Goal: Check status: Check status

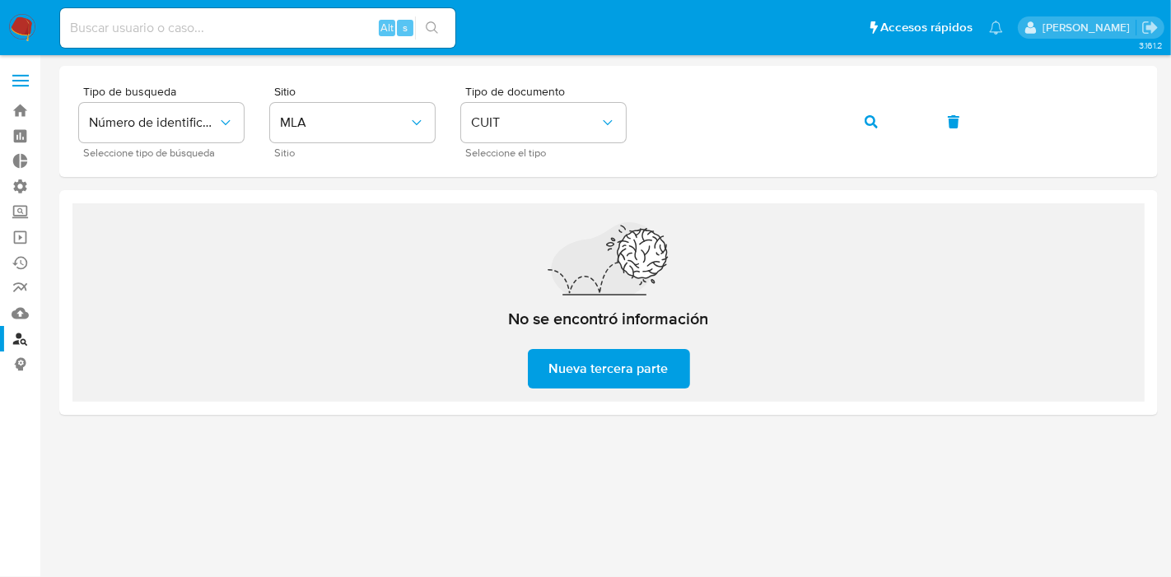
click at [24, 26] on img at bounding box center [22, 28] width 28 height 28
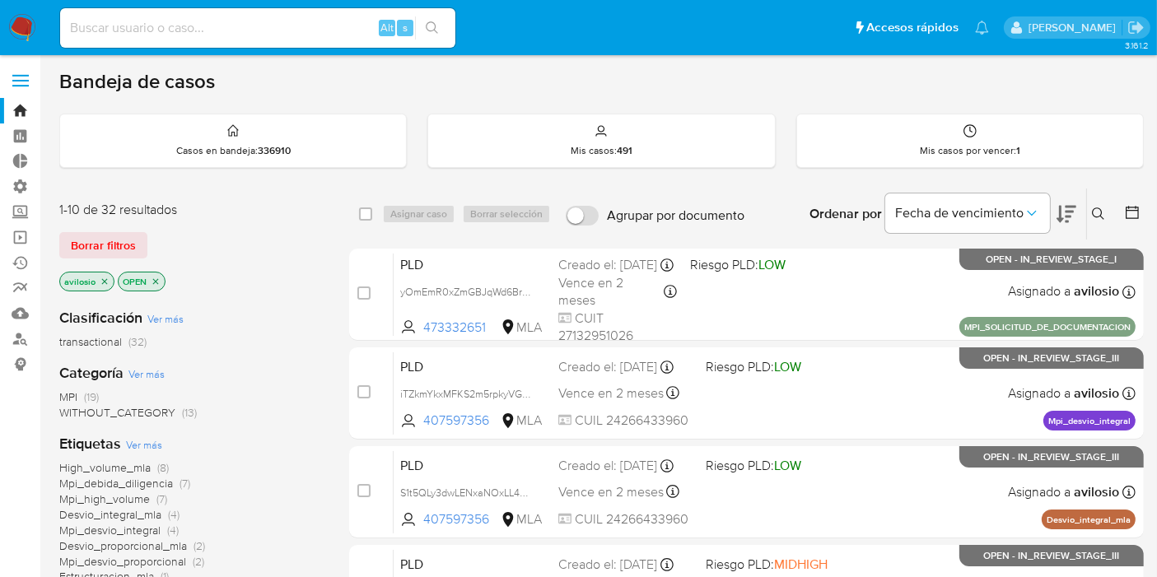
click at [739, 198] on label "Agrupar por documento" at bounding box center [655, 216] width 195 height 36
click at [599, 206] on input "Agrupar por documento" at bounding box center [582, 216] width 33 height 20
checkbox input "true"
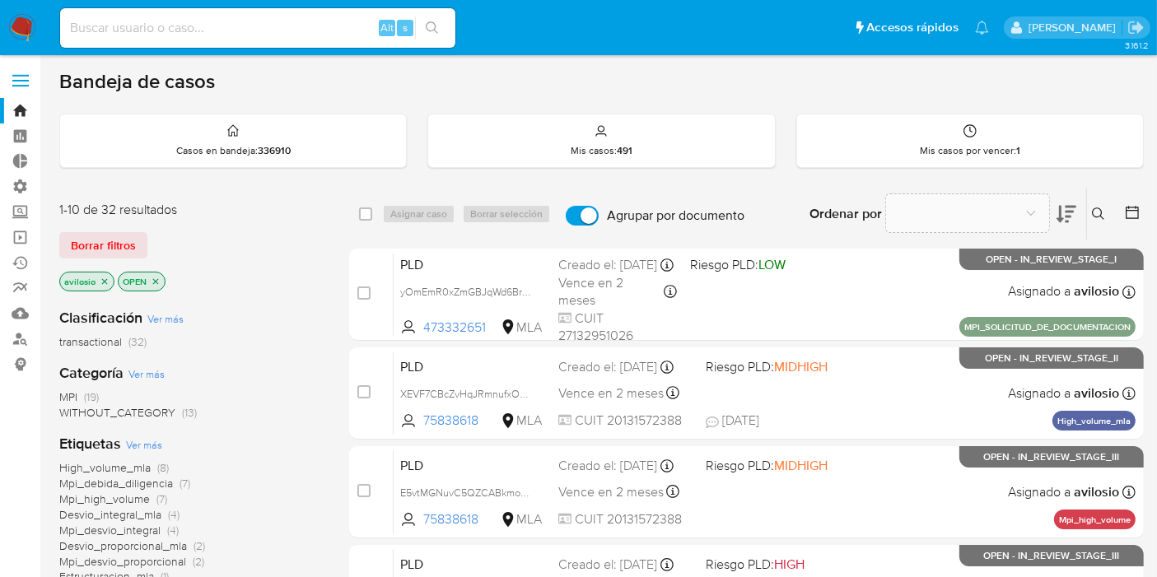
click at [103, 283] on icon "close-filter" at bounding box center [105, 282] width 10 height 10
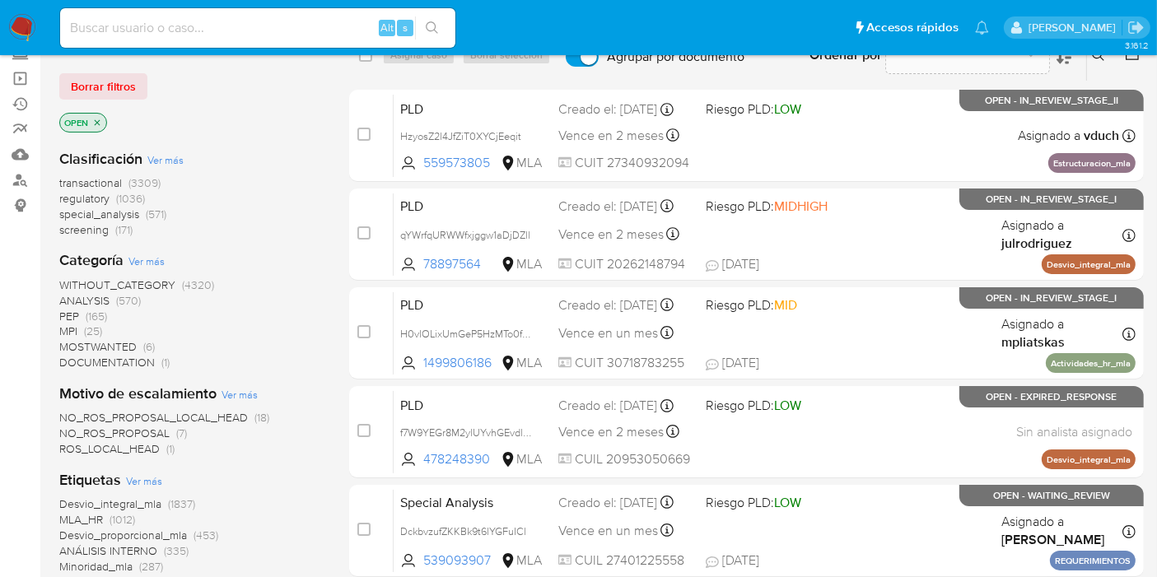
scroll to position [161, 0]
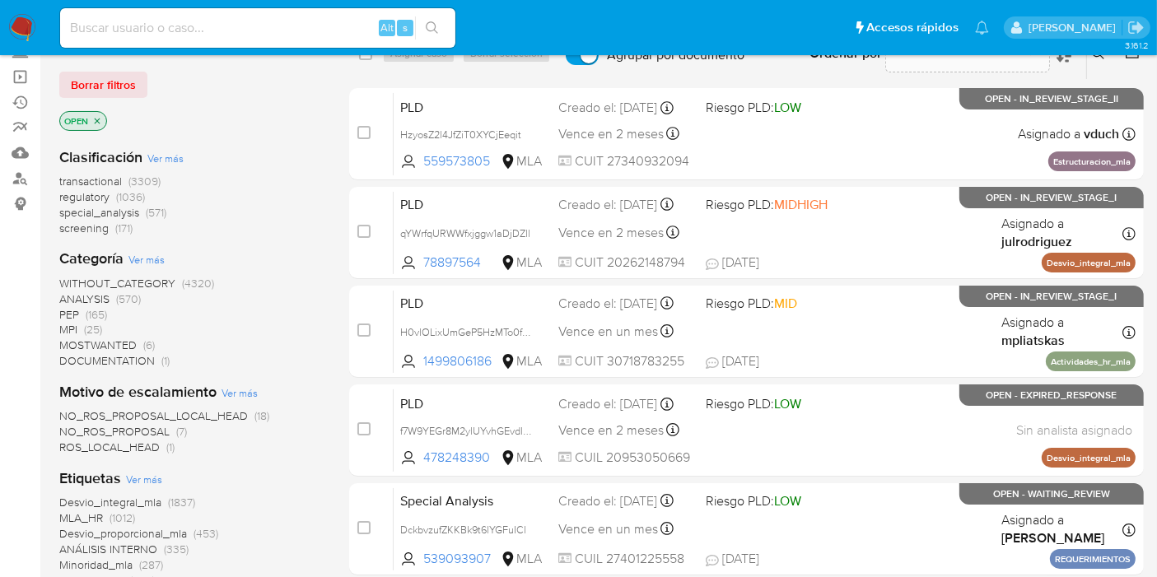
click at [94, 119] on icon "close-filter" at bounding box center [97, 121] width 10 height 10
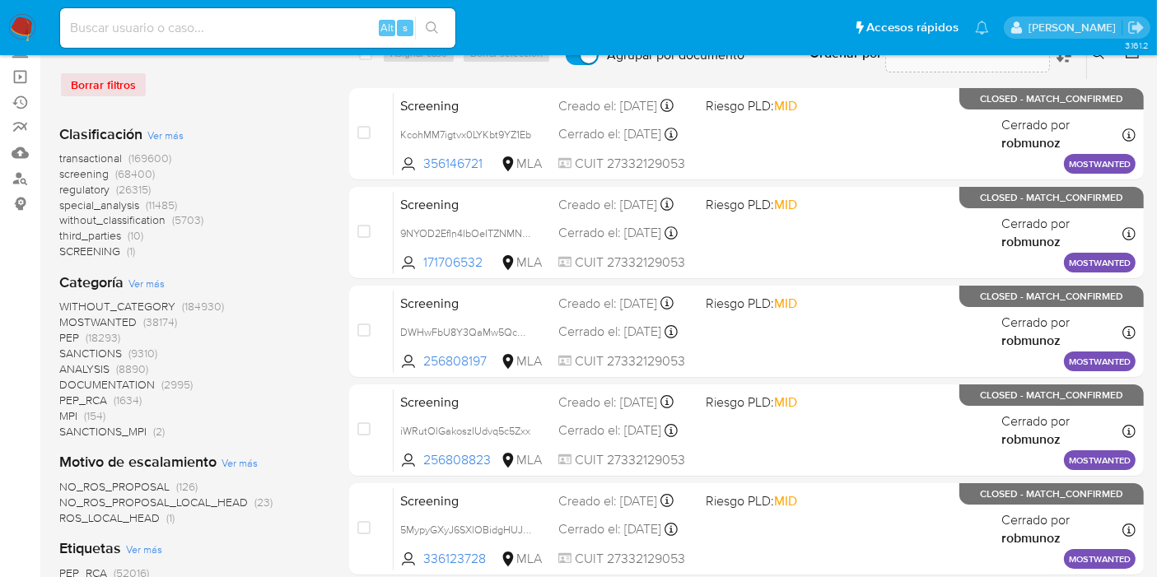
click at [23, 37] on img at bounding box center [22, 28] width 28 height 28
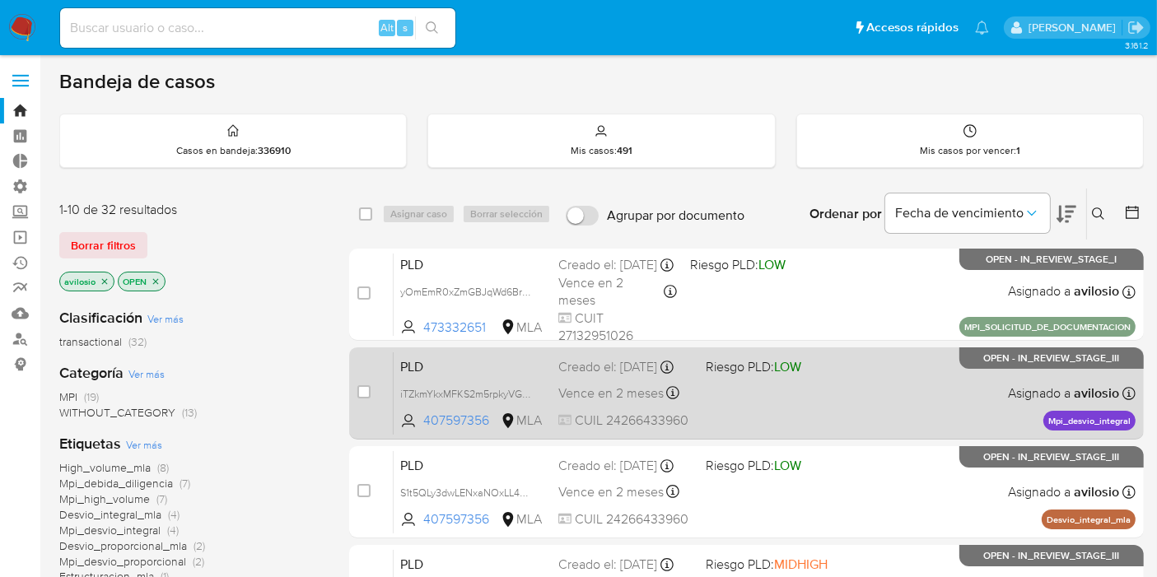
click at [640, 375] on div "Creado el: 12/09/2025 Creado el: 12/09/2025 03:36:25" at bounding box center [625, 367] width 134 height 18
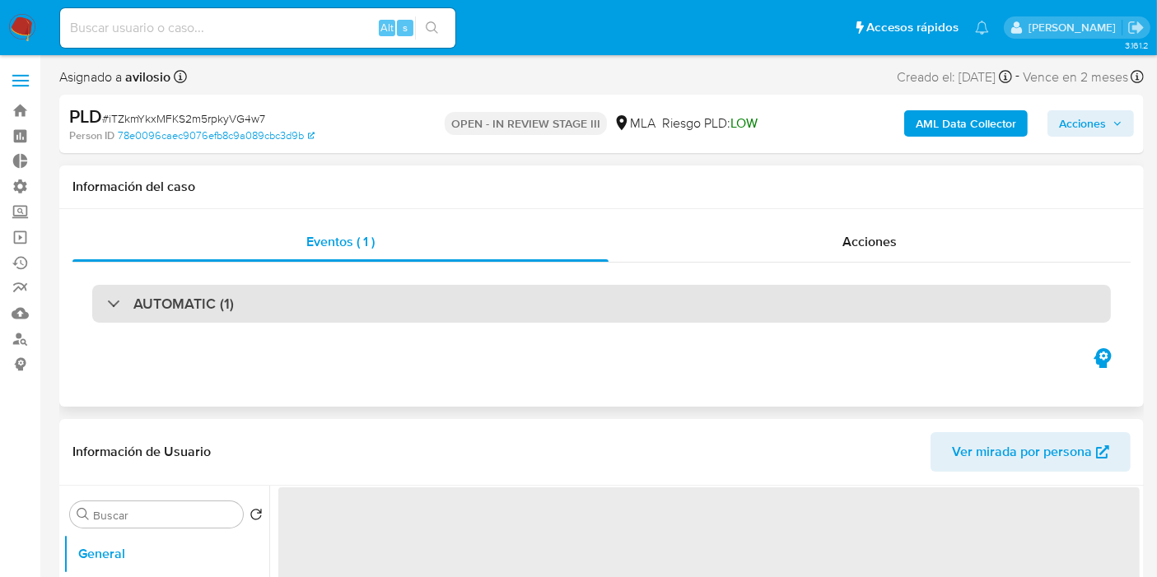
select select "10"
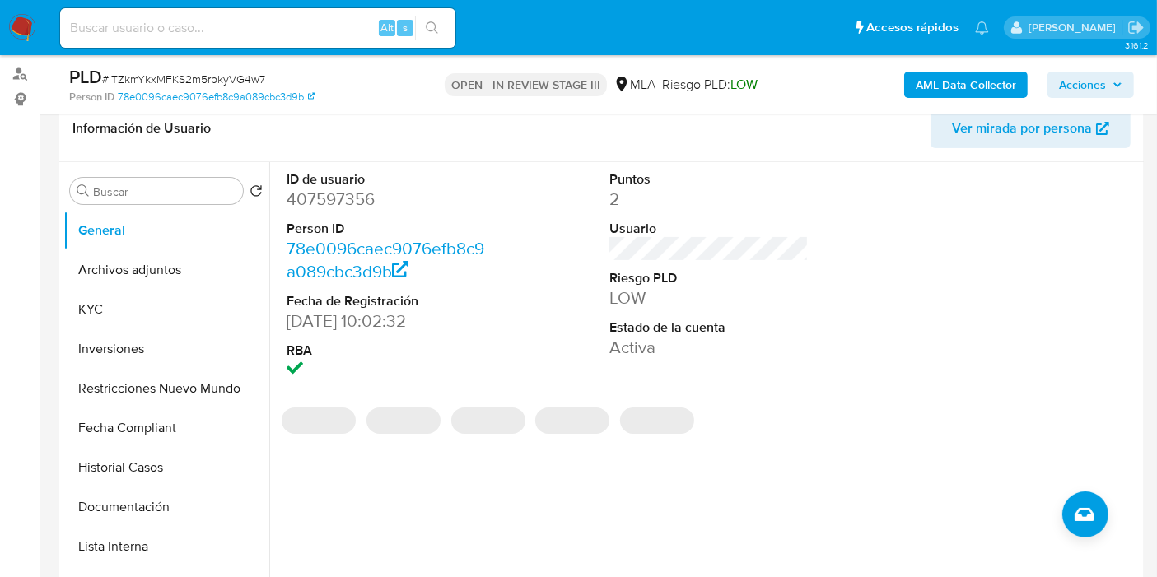
scroll to position [273, 0]
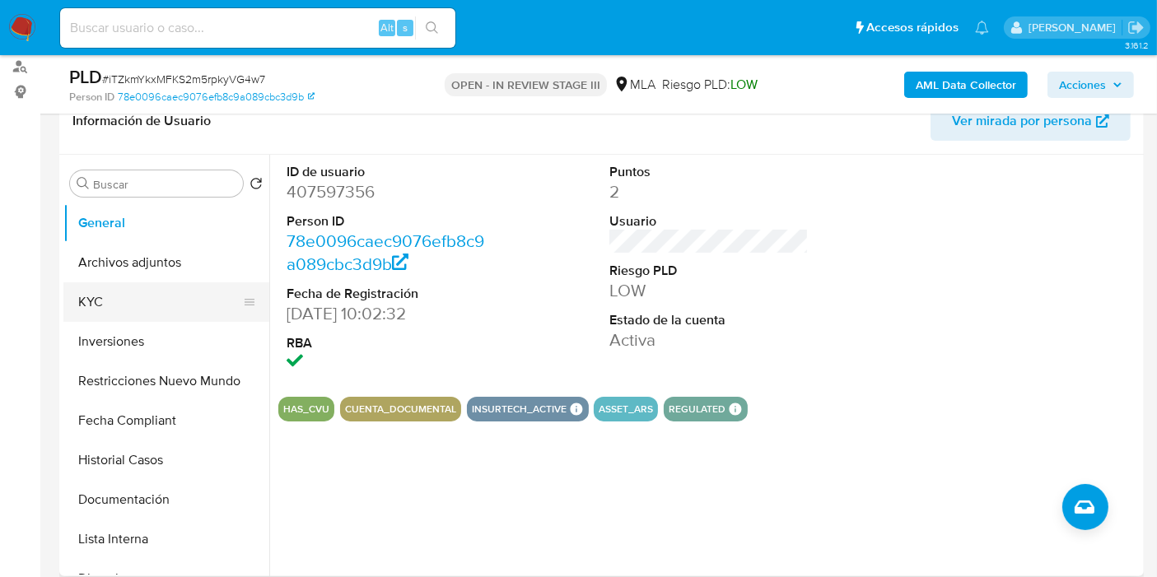
click at [147, 306] on button "KYC" at bounding box center [159, 302] width 193 height 40
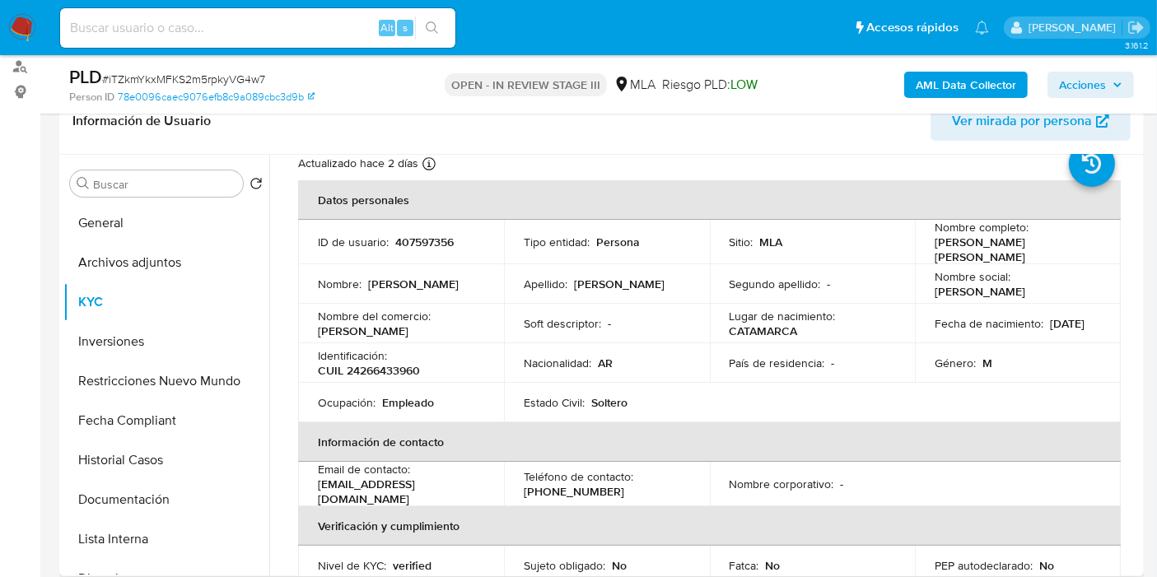
scroll to position [0, 0]
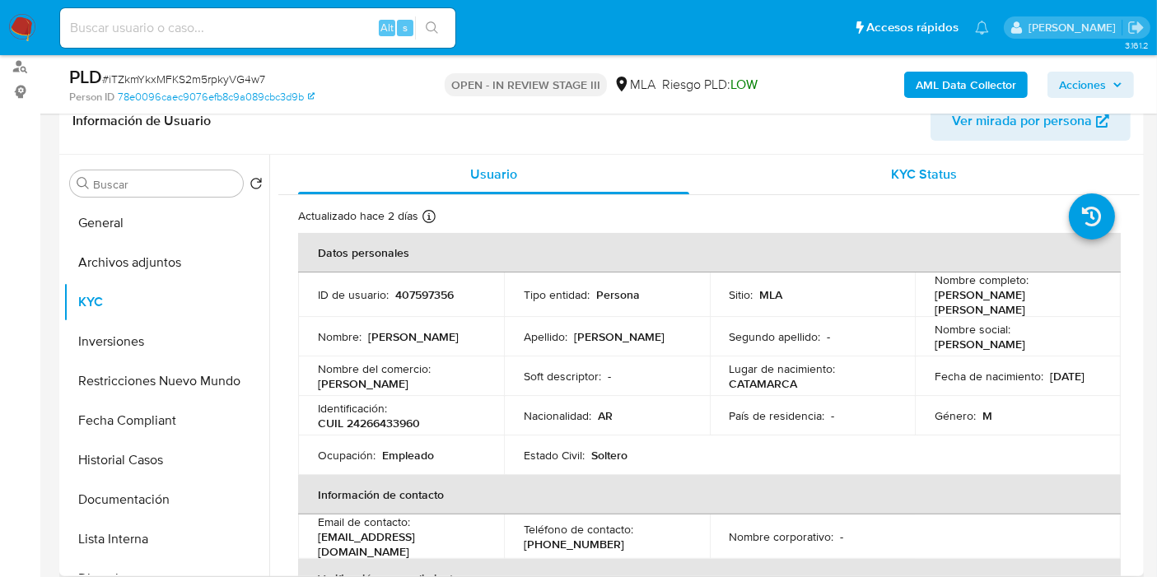
click at [939, 181] on span "KYC Status" at bounding box center [925, 174] width 66 height 19
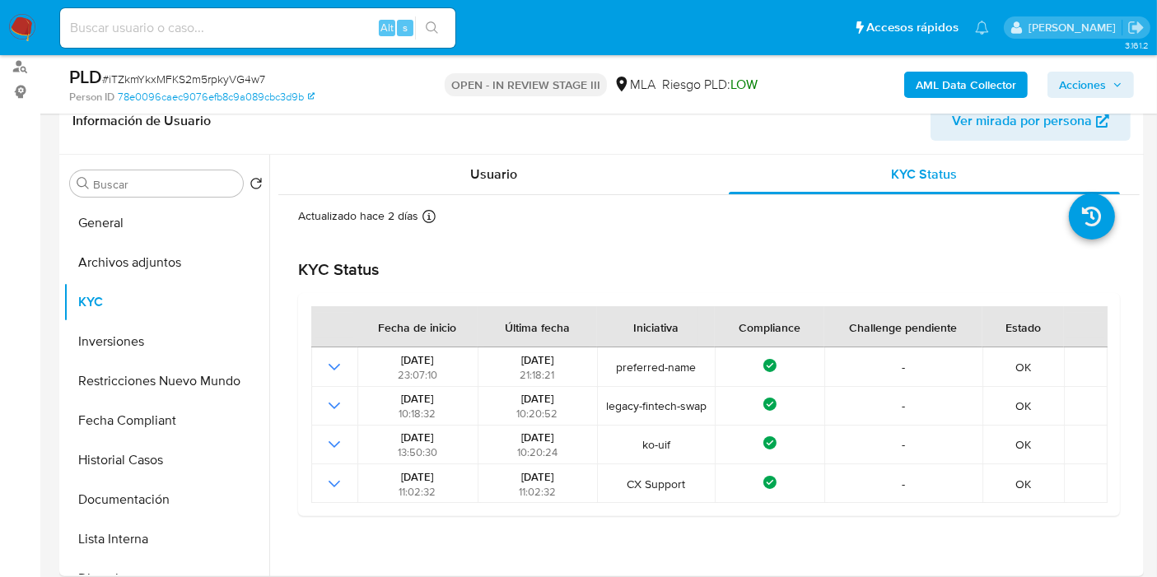
click at [17, 22] on img at bounding box center [22, 28] width 28 height 28
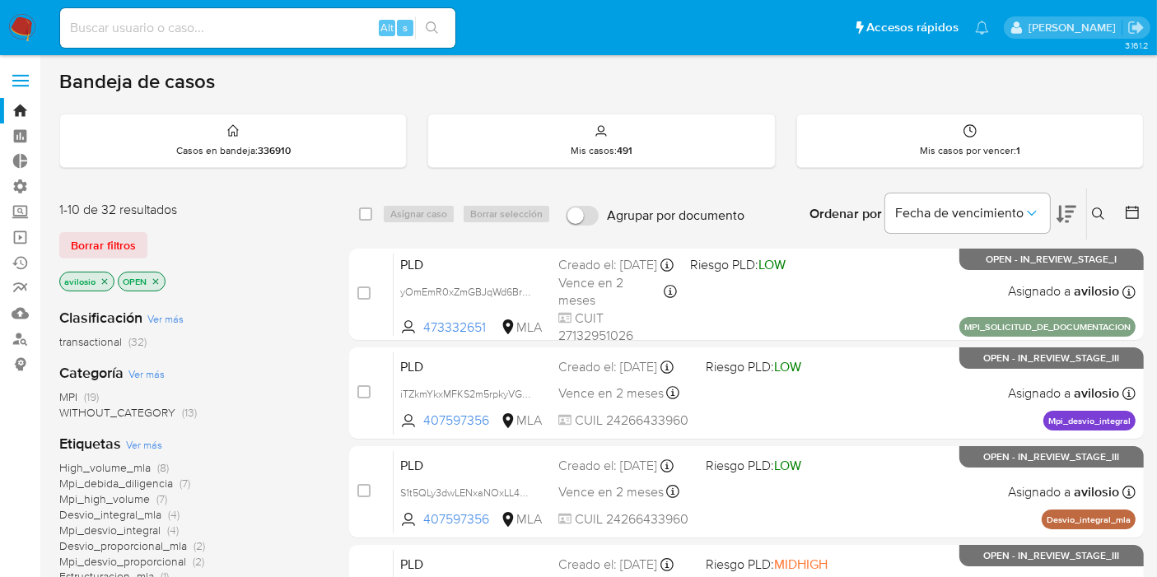
click at [1067, 224] on button at bounding box center [1067, 214] width 20 height 51
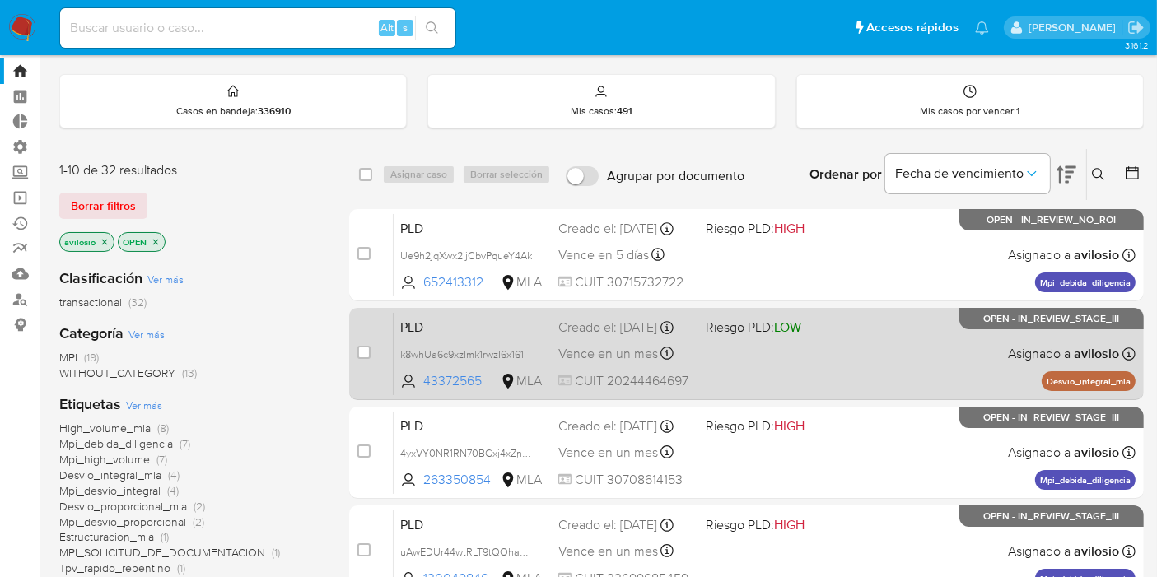
scroll to position [42, 0]
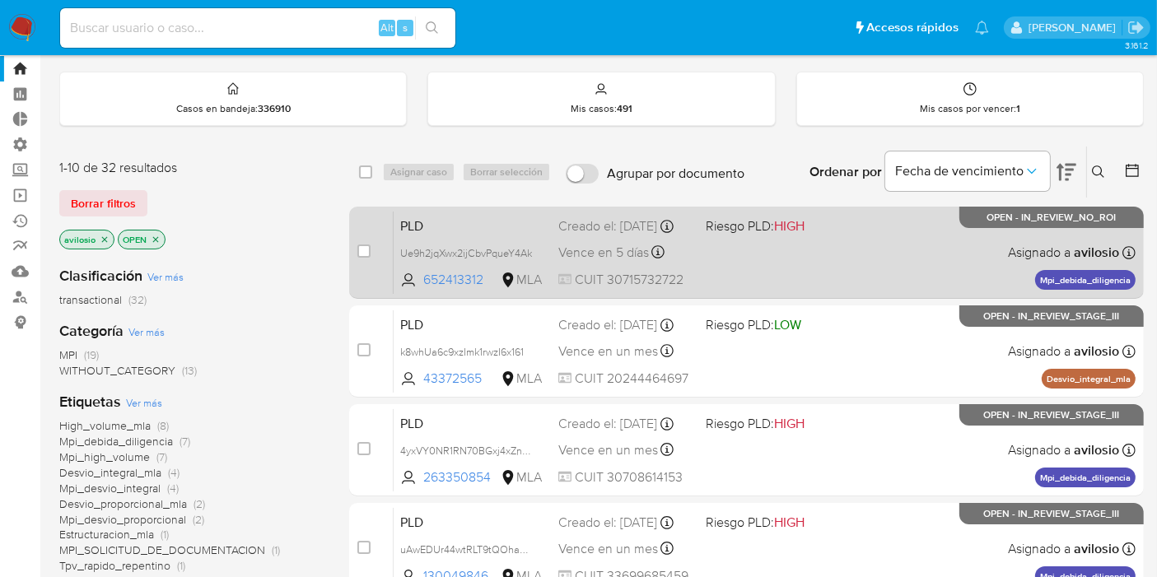
click at [750, 292] on div "PLD Ue9h2jqXwx2ijCbvPqueY4Ak 652413312 MLA Riesgo PLD: HIGH Creado el: 12/08/20…" at bounding box center [765, 252] width 742 height 83
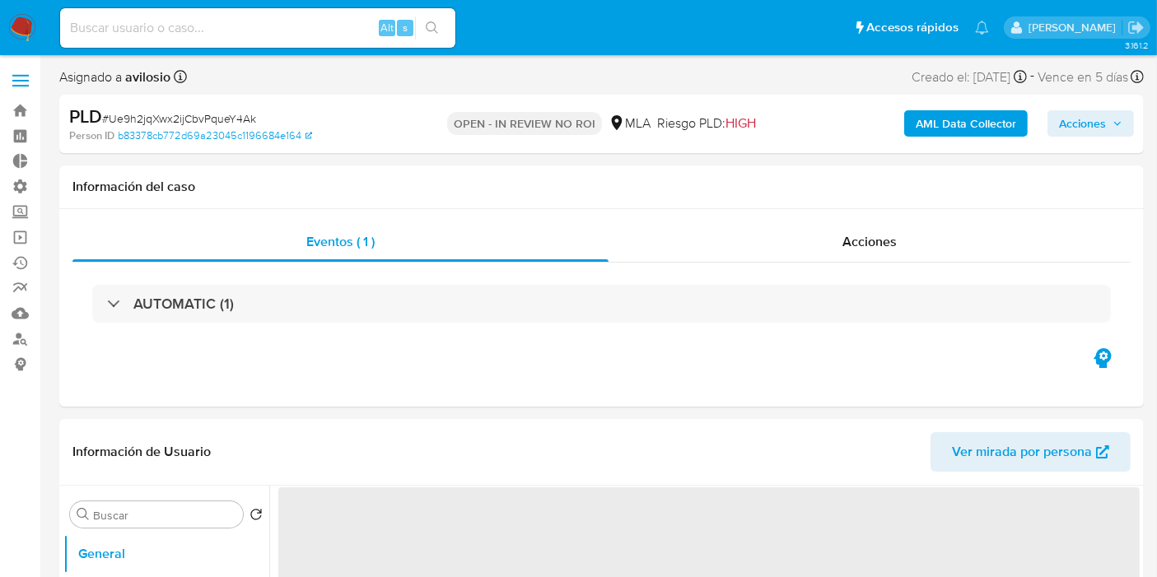
select select "10"
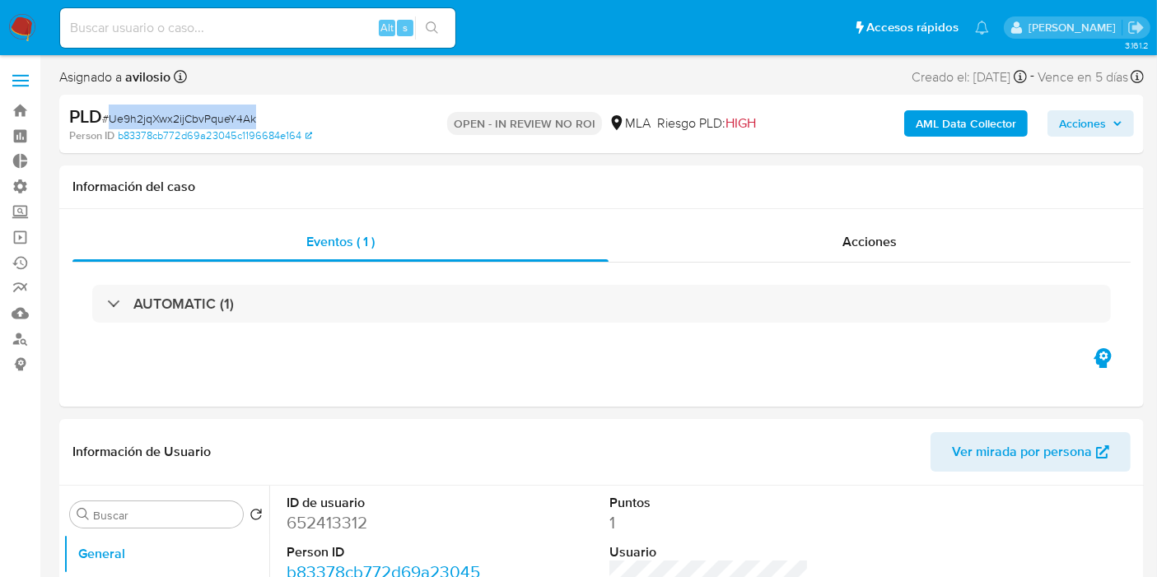
drag, startPoint x: 268, startPoint y: 119, endPoint x: 110, endPoint y: 115, distance: 158.1
click at [110, 115] on div "PLD # Ue9h2jqXwx2ijCbvPqueY4Ak" at bounding box center [243, 117] width 349 height 25
copy span "Ue9h2jqXwx2ijCbvPqueY4Ak"
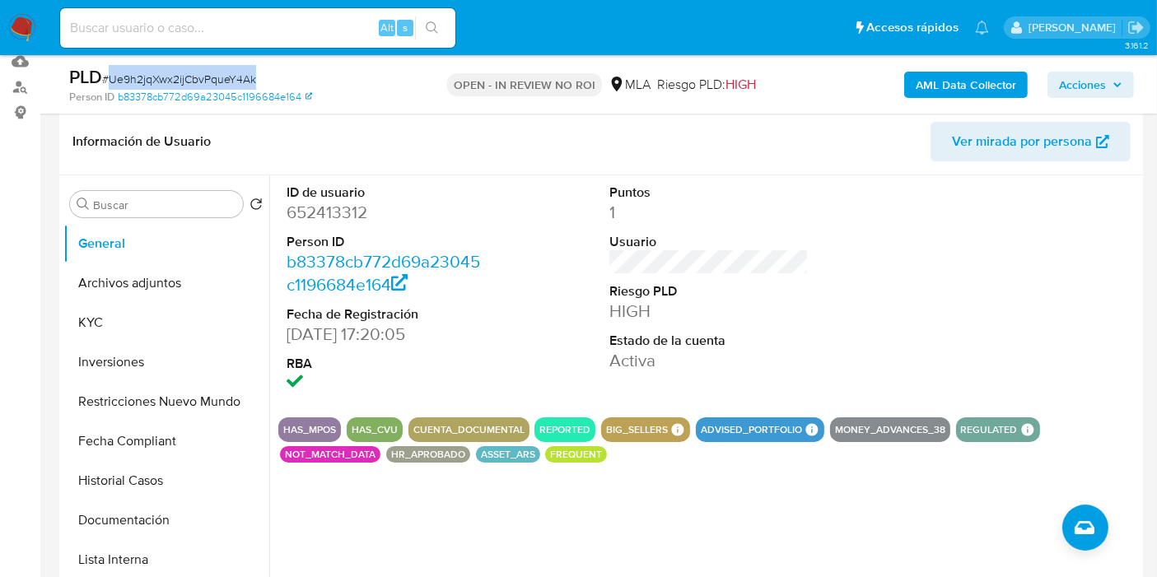
scroll to position [254, 0]
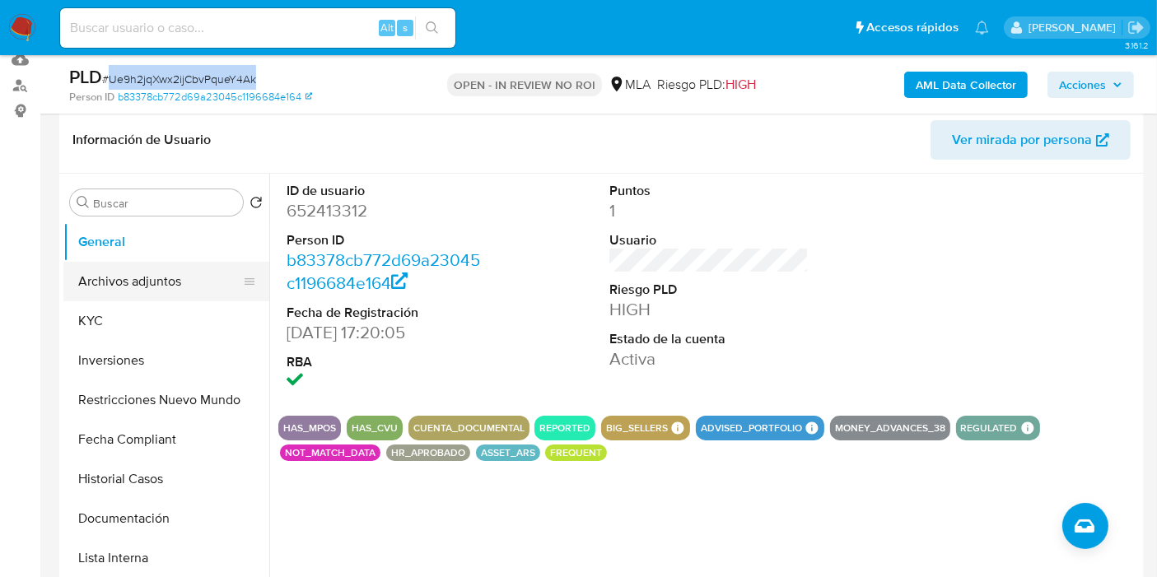
click at [138, 278] on button "Archivos adjuntos" at bounding box center [159, 282] width 193 height 40
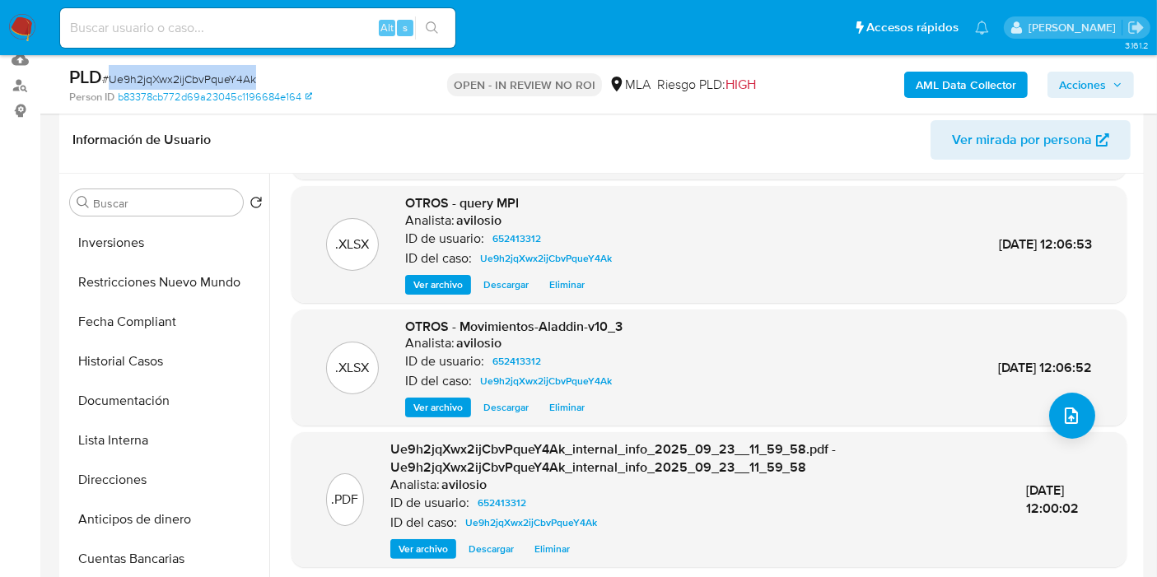
scroll to position [156, 0]
